Goal: Check status: Check status

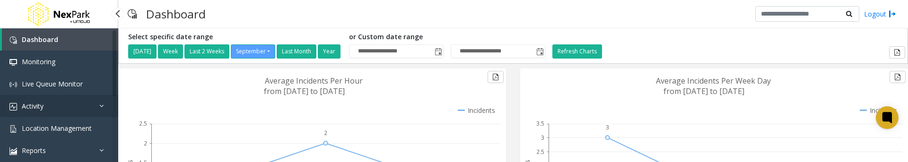
click at [104, 105] on icon at bounding box center [103, 106] width 9 height 7
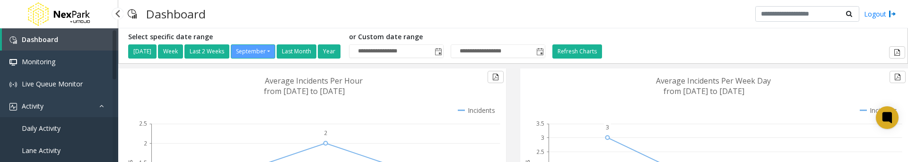
click at [52, 127] on span "Daily Activity" at bounding box center [41, 128] width 39 height 9
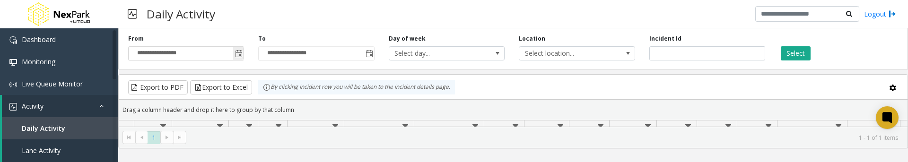
click at [239, 52] on span "Toggle popup" at bounding box center [239, 54] width 8 height 8
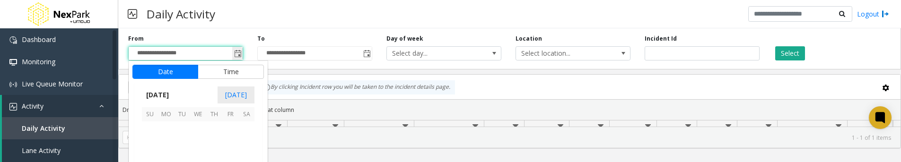
scroll to position [169657, 0]
click at [166, 128] on span "1" at bounding box center [166, 129] width 16 height 16
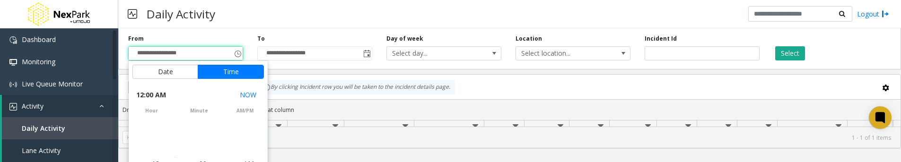
scroll to position [59, 0]
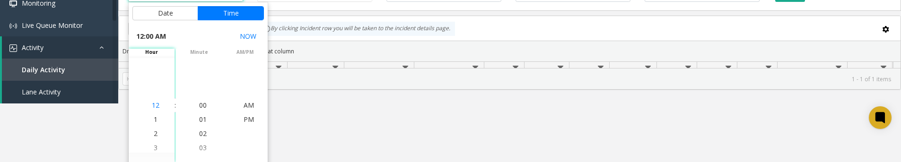
click at [154, 107] on span "12" at bounding box center [156, 105] width 8 height 9
click at [199, 104] on span "00" at bounding box center [203, 105] width 8 height 9
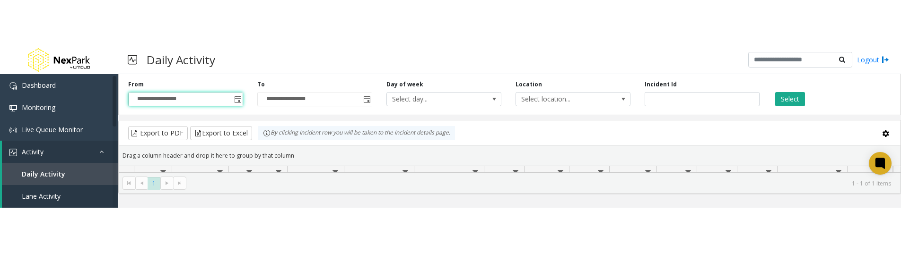
scroll to position [0, 0]
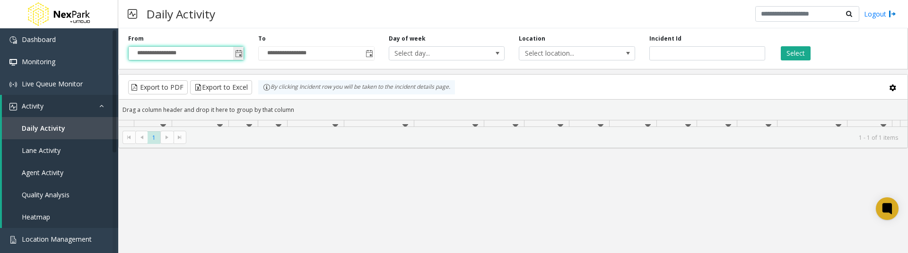
click at [238, 54] on span "Toggle popup" at bounding box center [239, 54] width 8 height 8
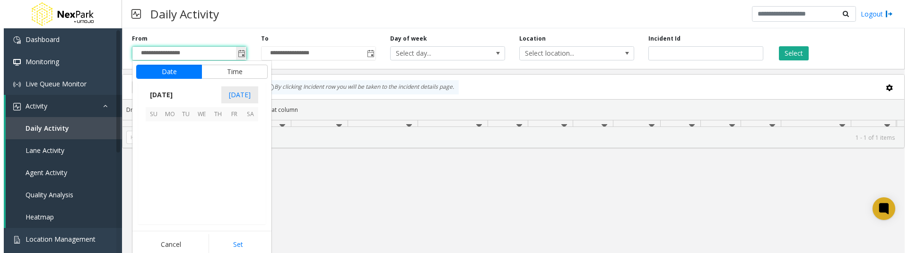
scroll to position [169657, 0]
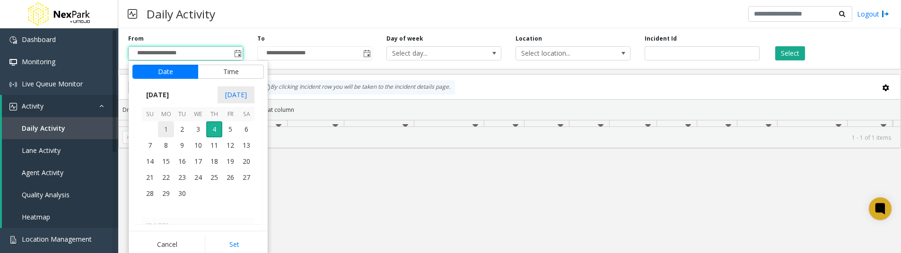
click at [168, 132] on span "1" at bounding box center [166, 129] width 16 height 16
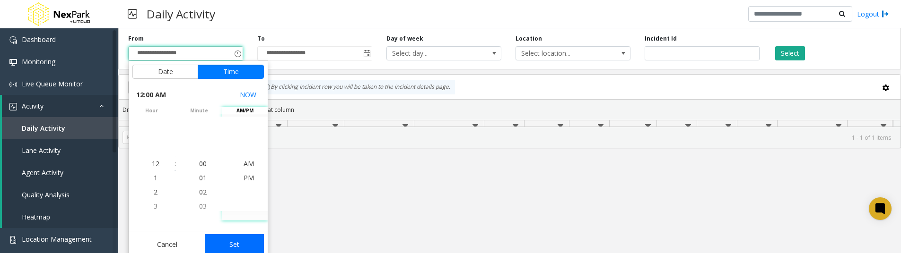
click at [235, 238] on button "Set" at bounding box center [235, 244] width 60 height 21
type input "**********"
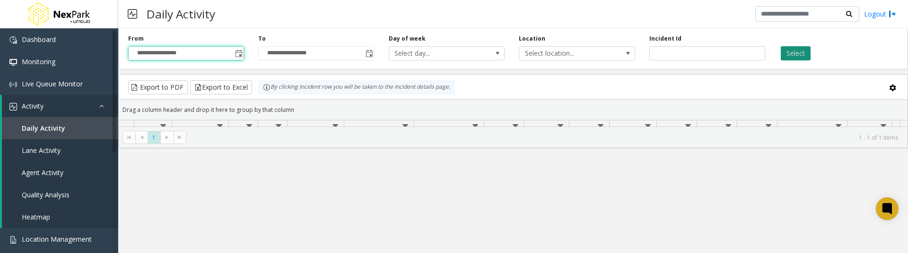
click at [803, 52] on button "Select" at bounding box center [795, 53] width 30 height 14
